Goal: Find specific page/section: Find specific page/section

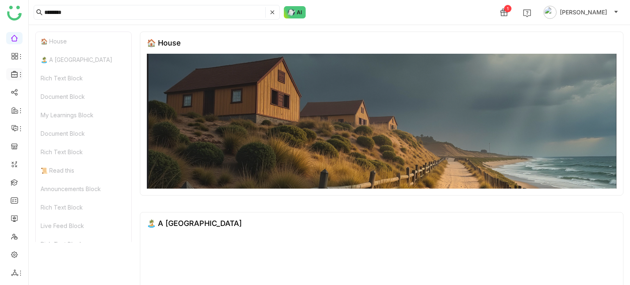
click at [17, 74] on icon at bounding box center [20, 74] width 7 height 7
click at [18, 73] on icon at bounding box center [20, 74] width 7 height 7
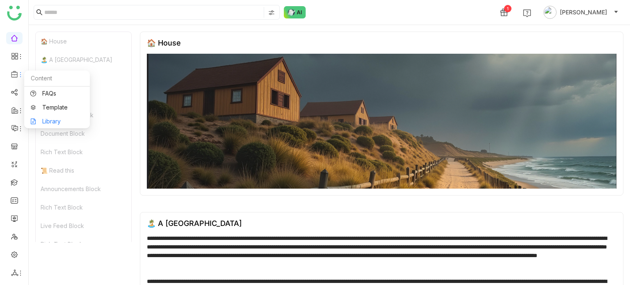
click at [53, 119] on link "Library" at bounding box center [56, 122] width 53 height 6
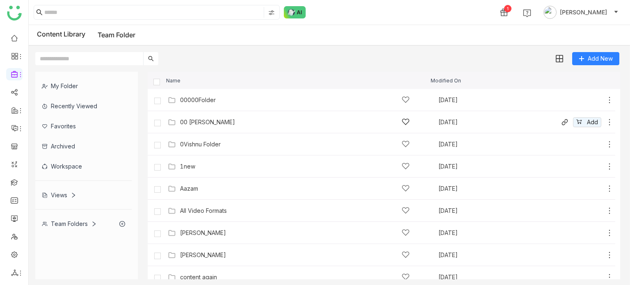
click at [609, 122] on icon at bounding box center [609, 122] width 1 height 6
click at [571, 86] on li "Edit" at bounding box center [571, 86] width 65 height 13
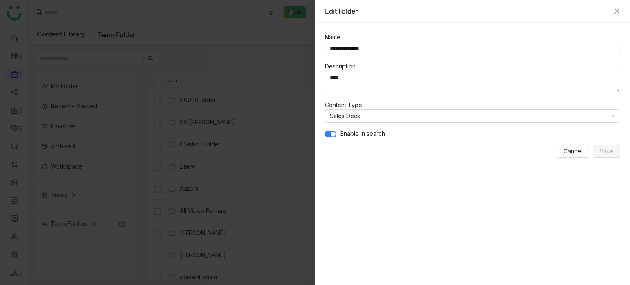
click at [334, 132] on span "button" at bounding box center [333, 134] width 5 height 5
click at [601, 153] on span "Save" at bounding box center [607, 151] width 14 height 9
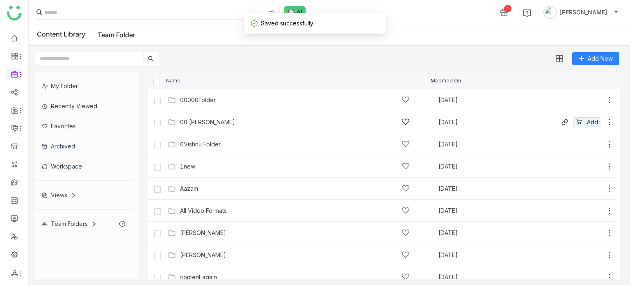
click at [198, 124] on div "00 Arif Folder" at bounding box center [207, 122] width 55 height 7
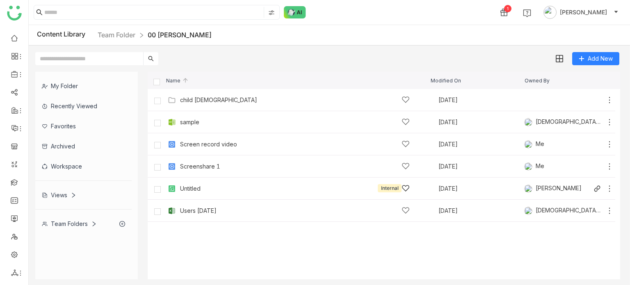
click at [201, 190] on div "Untitled Internal" at bounding box center [295, 188] width 230 height 9
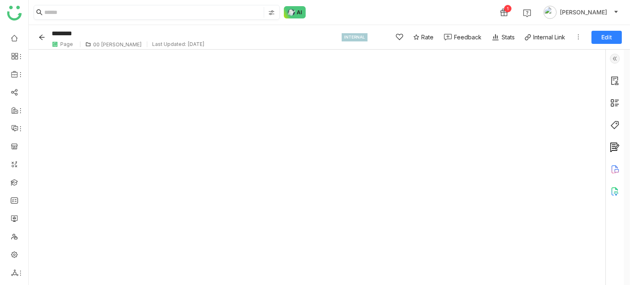
click at [270, 11] on img at bounding box center [271, 12] width 7 height 7
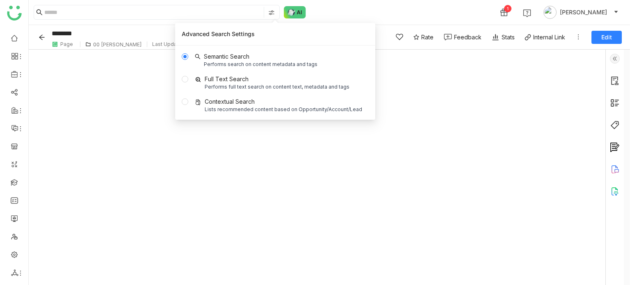
click at [363, 13] on div "1 Arif uddin" at bounding box center [329, 12] width 601 height 25
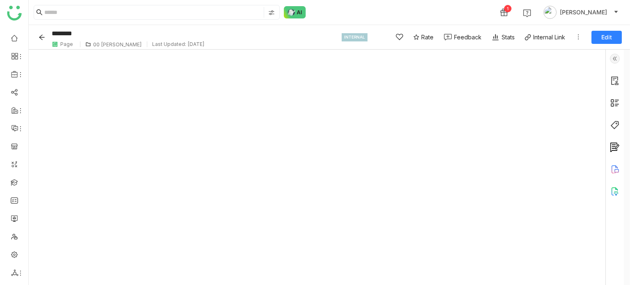
click at [576, 32] on div "INTERNAL Rate Feedback Stats Internal Link Edit" at bounding box center [482, 37] width 280 height 17
click at [578, 37] on icon at bounding box center [578, 37] width 7 height 7
click at [43, 37] on icon "Back" at bounding box center [41, 36] width 5 height 5
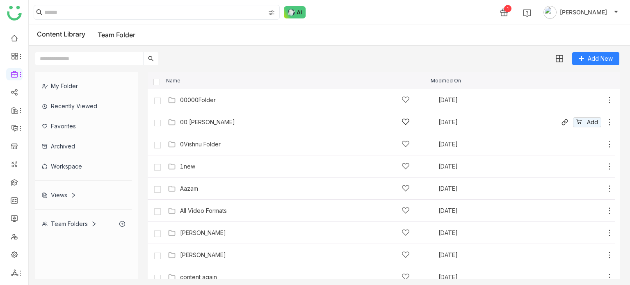
click at [605, 120] on icon at bounding box center [609, 122] width 8 height 8
click at [569, 83] on li "Edit" at bounding box center [570, 84] width 65 height 13
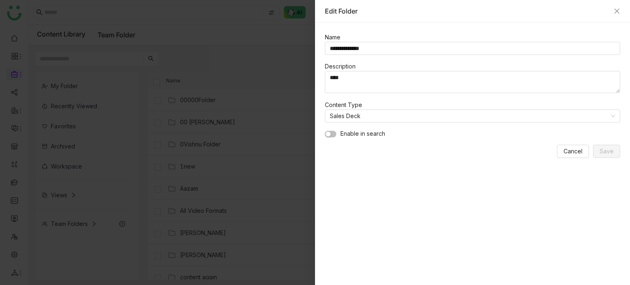
click at [244, 85] on div at bounding box center [315, 142] width 630 height 285
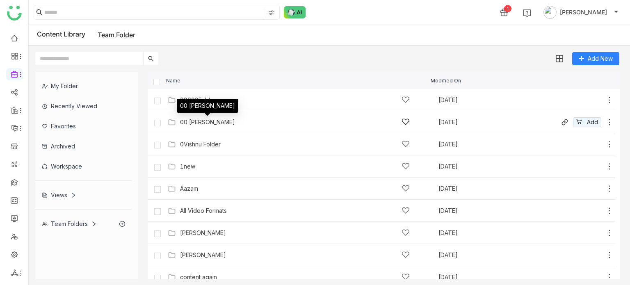
click at [201, 123] on div "00 Arif Folder" at bounding box center [207, 122] width 55 height 7
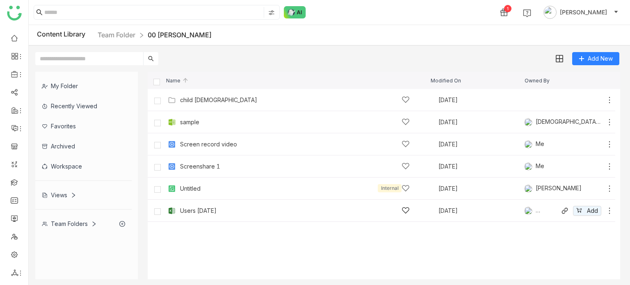
click at [206, 210] on div "Users [DATE]" at bounding box center [198, 211] width 37 height 7
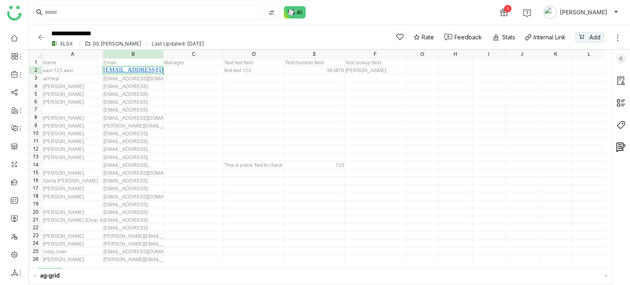
click at [41, 36] on img at bounding box center [41, 37] width 8 height 8
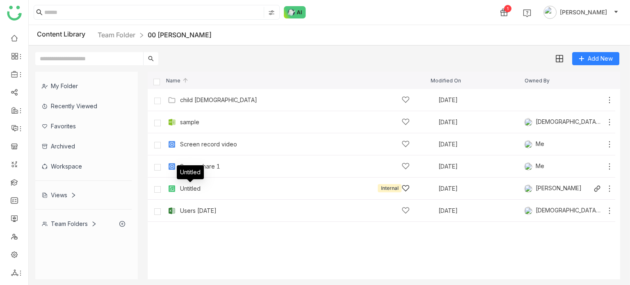
click at [197, 188] on div "Untitled" at bounding box center [190, 188] width 21 height 7
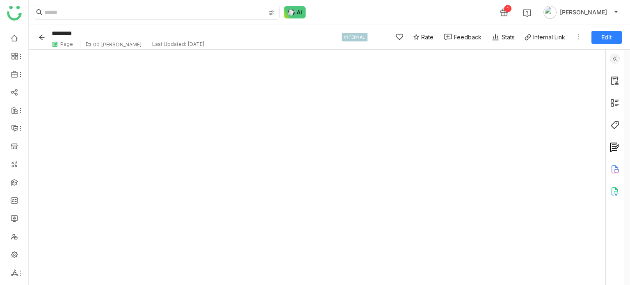
click at [38, 34] on button "Back" at bounding box center [43, 37] width 13 height 13
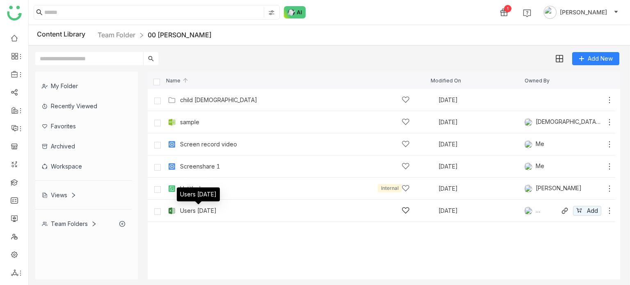
click at [187, 211] on div "Users [DATE]" at bounding box center [198, 211] width 37 height 7
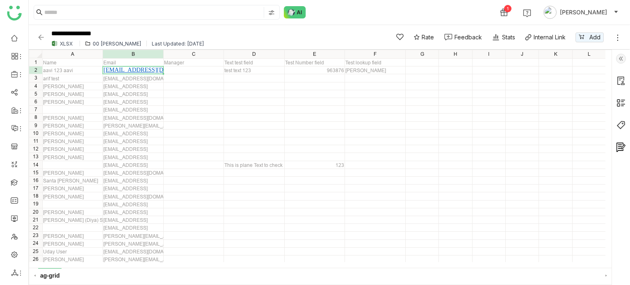
click at [42, 33] on img at bounding box center [41, 37] width 8 height 8
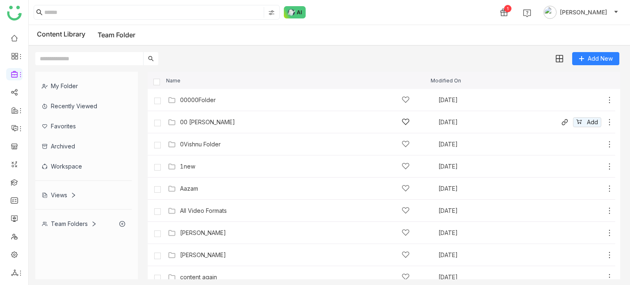
click at [605, 122] on icon at bounding box center [609, 122] width 8 height 8
click at [249, 116] on div "00 Arif Folder Aug 19, 2025 Add" at bounding box center [390, 122] width 448 height 13
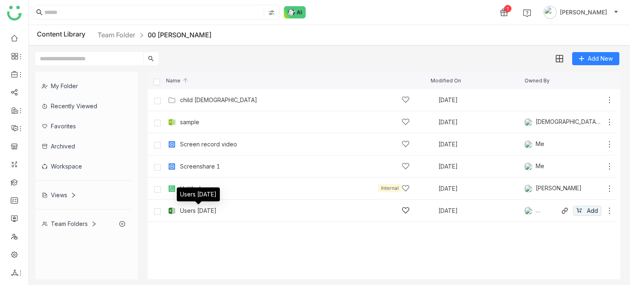
click at [192, 209] on div "Users [DATE]" at bounding box center [198, 211] width 37 height 7
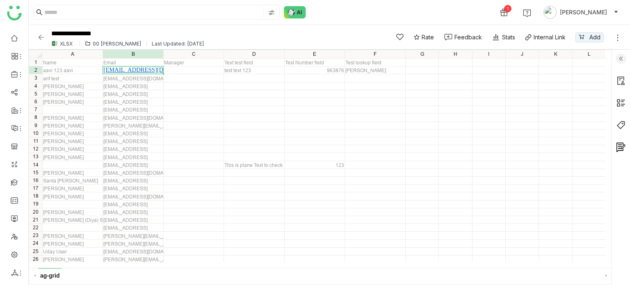
click at [40, 36] on img at bounding box center [41, 37] width 8 height 8
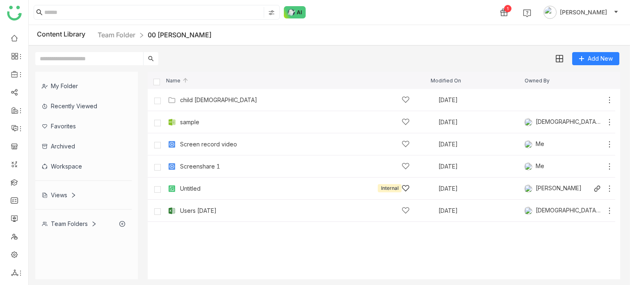
click at [178, 188] on div "Untitled Internal" at bounding box center [295, 188] width 255 height 9
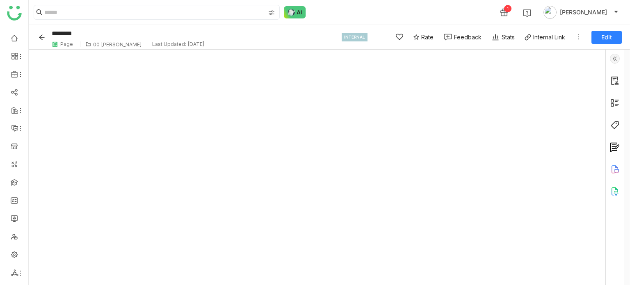
click at [45, 32] on button "Back" at bounding box center [43, 37] width 13 height 13
